Goal: Transaction & Acquisition: Register for event/course

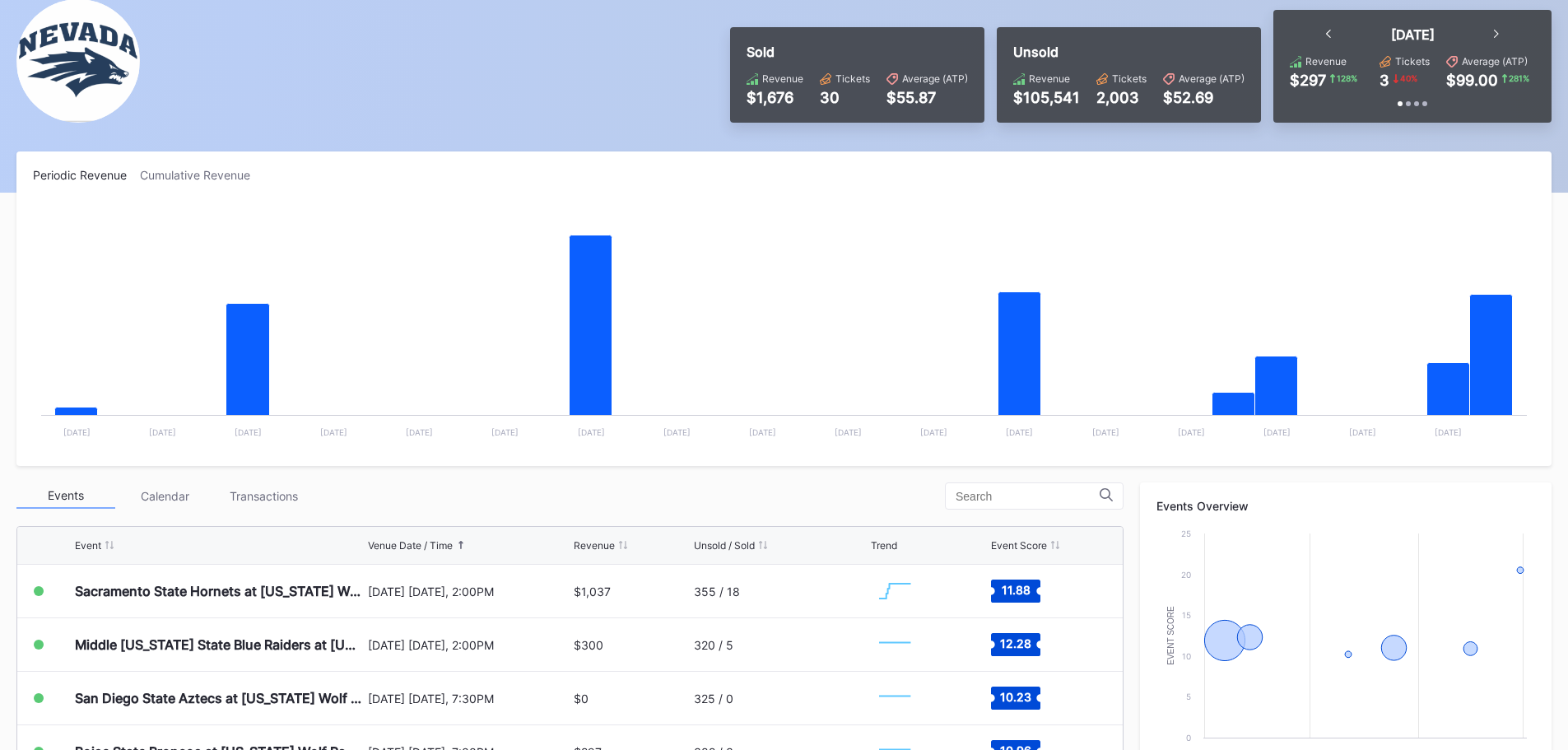
scroll to position [330, 0]
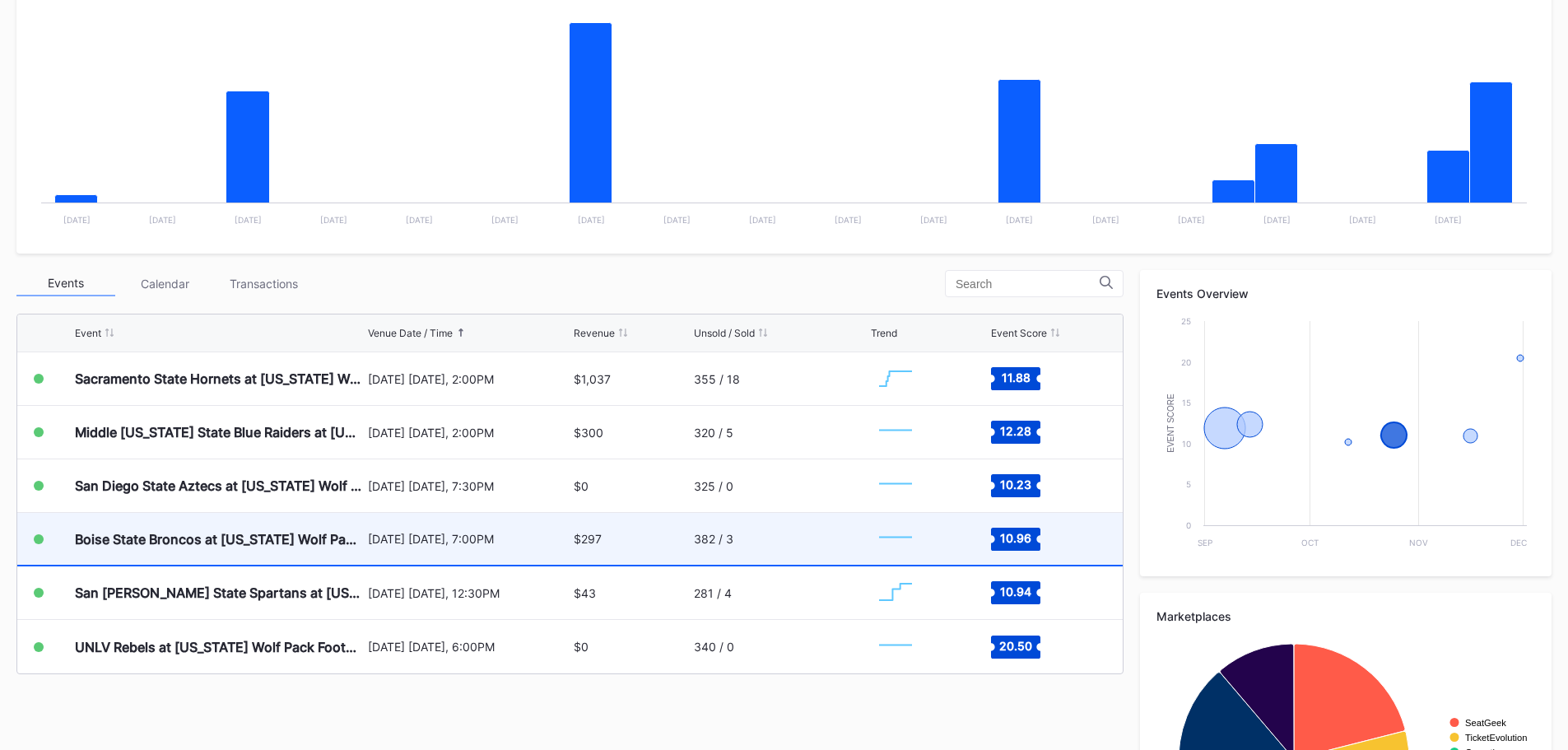
click at [617, 560] on div "$297" at bounding box center [631, 538] width 115 height 51
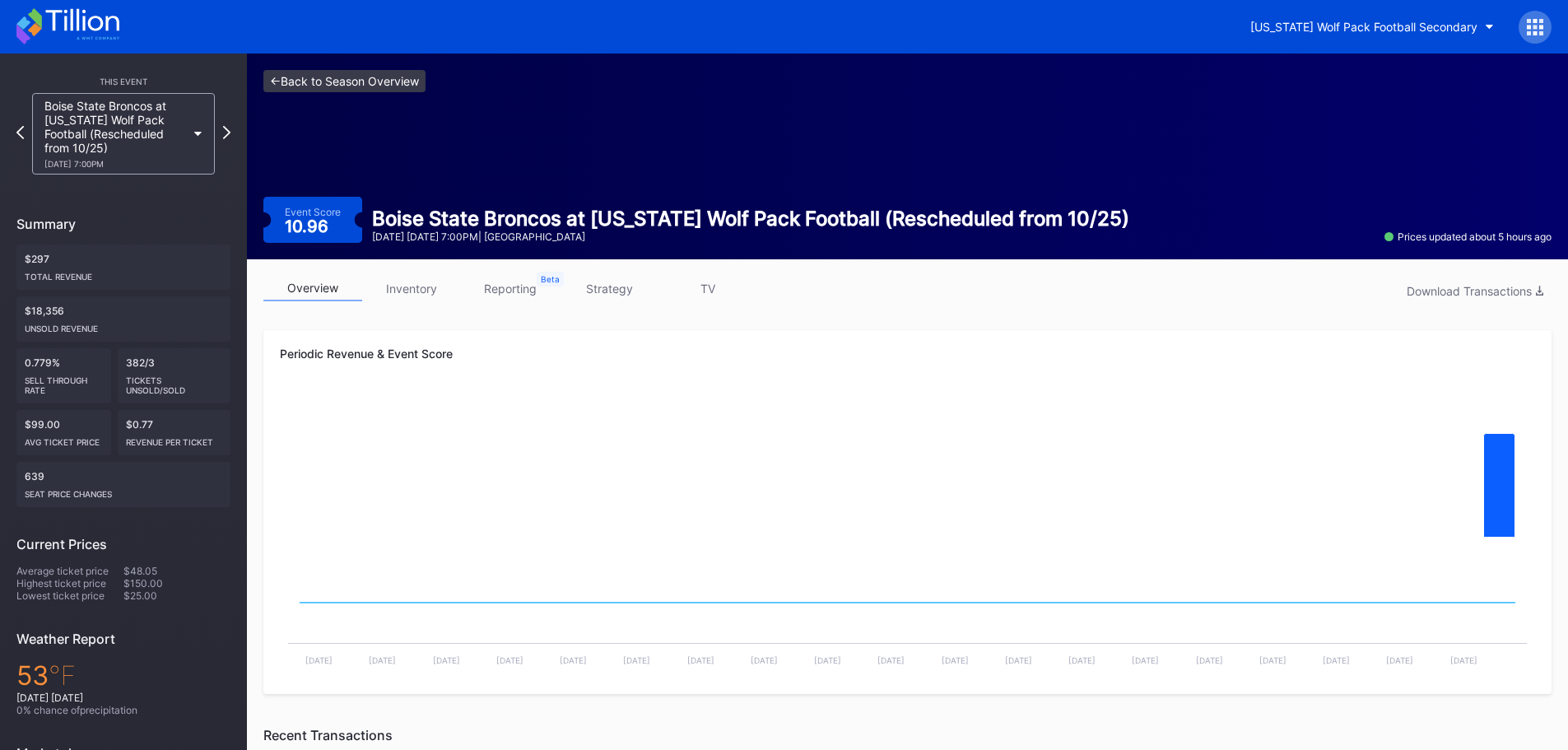
click at [314, 90] on link "<- Back to Season Overview" at bounding box center [344, 81] width 162 height 22
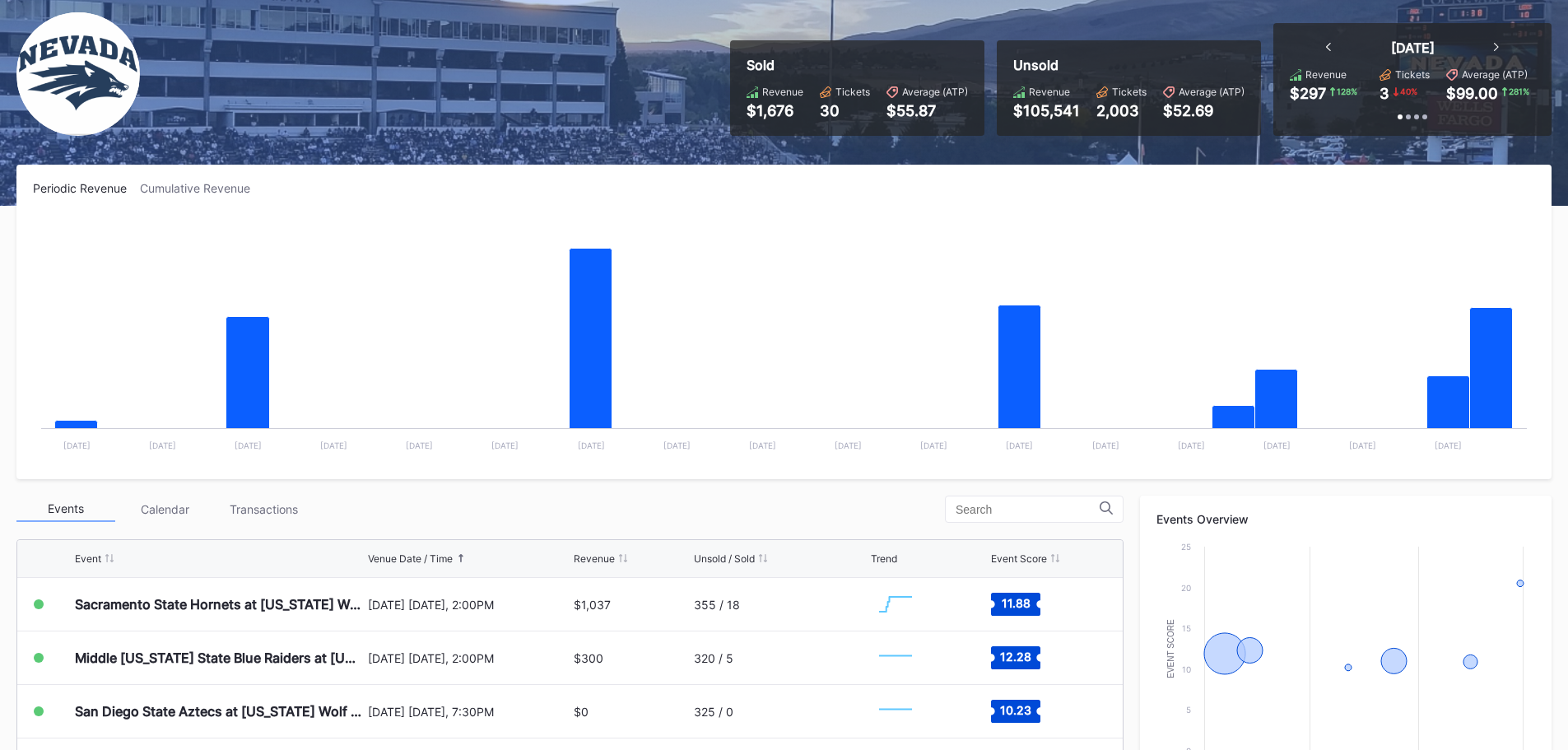
scroll to position [412, 0]
